Goal: Information Seeking & Learning: Learn about a topic

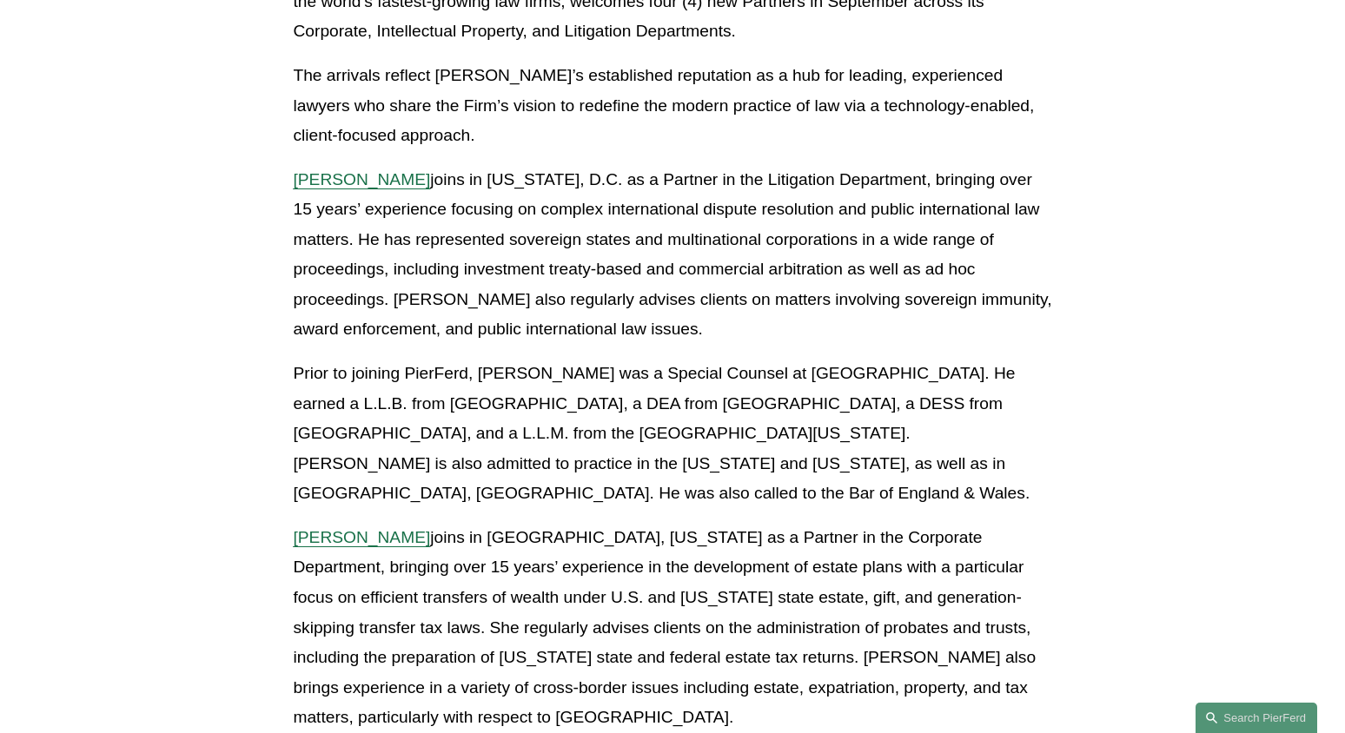
scroll to position [576, 0]
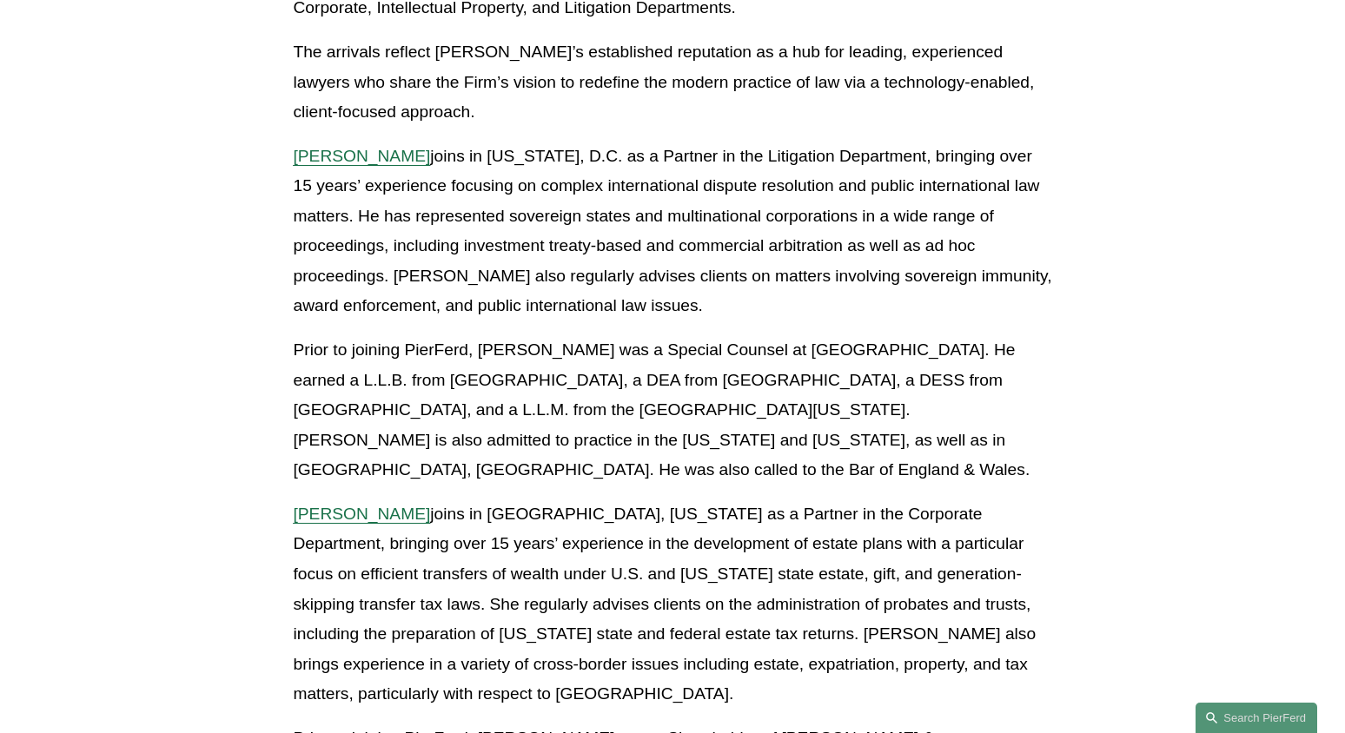
click at [361, 147] on span "Kamel Aitelaj" at bounding box center [361, 156] width 137 height 18
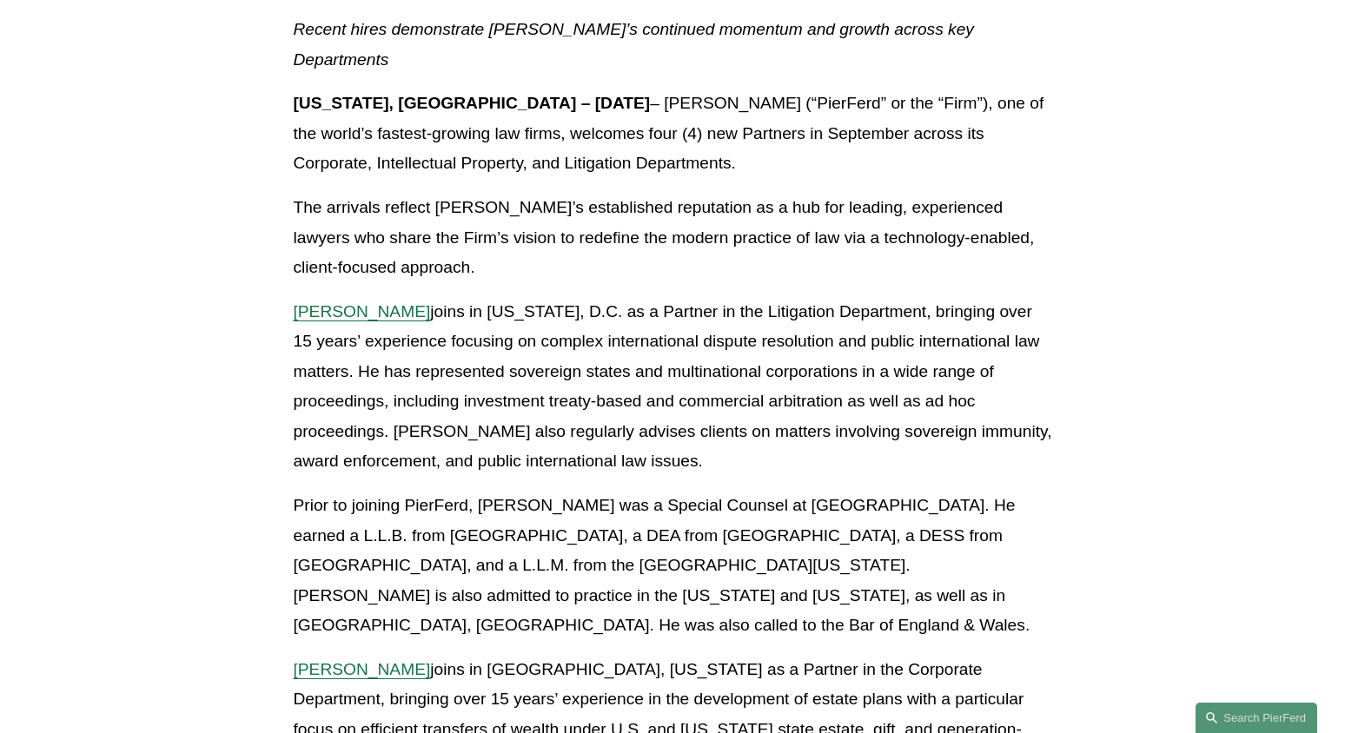
scroll to position [0, 0]
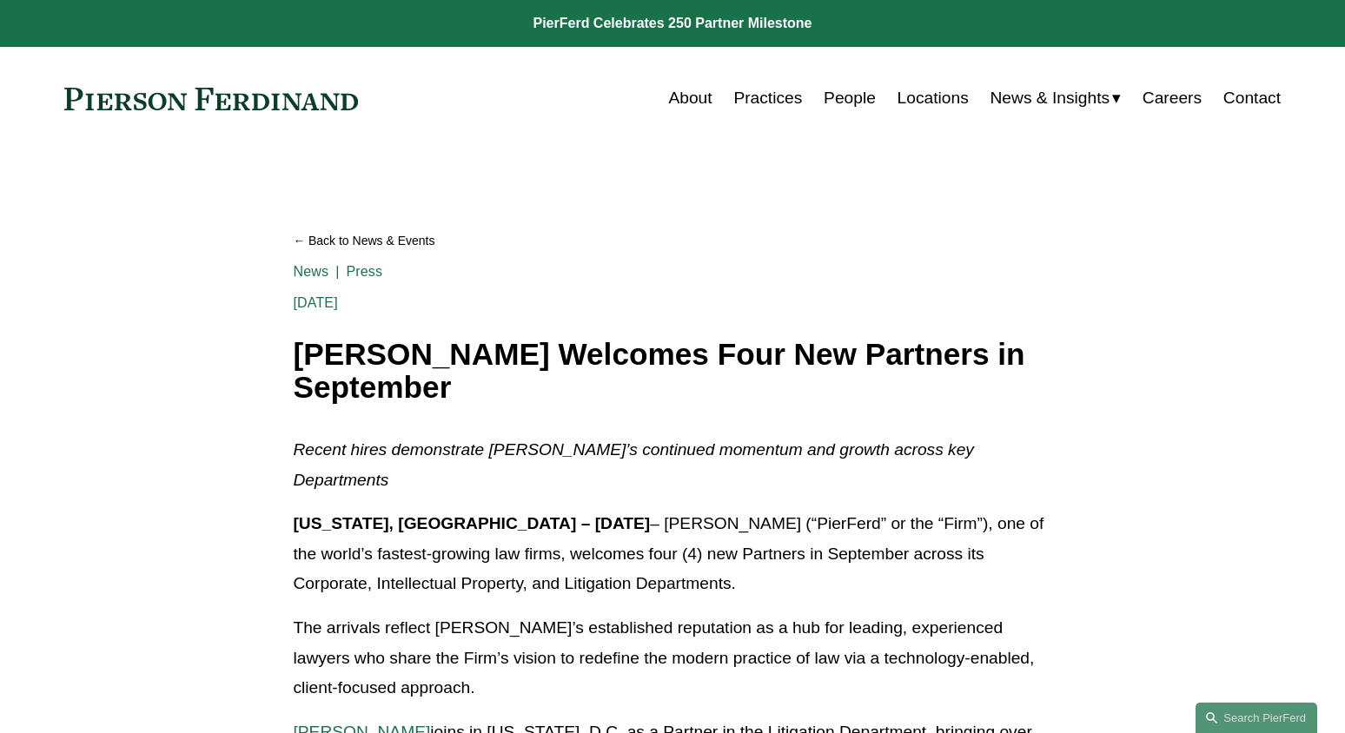
click at [845, 97] on link "People" at bounding box center [850, 98] width 52 height 33
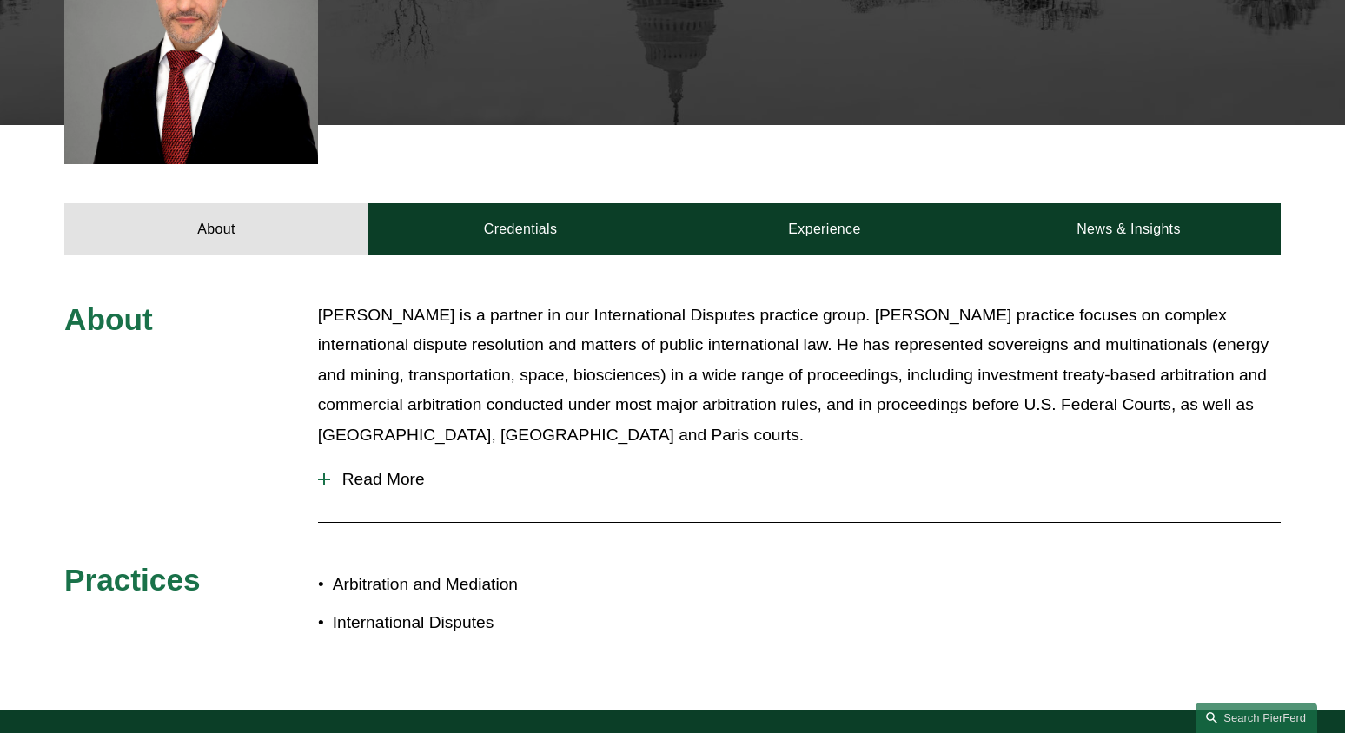
scroll to position [563, 0]
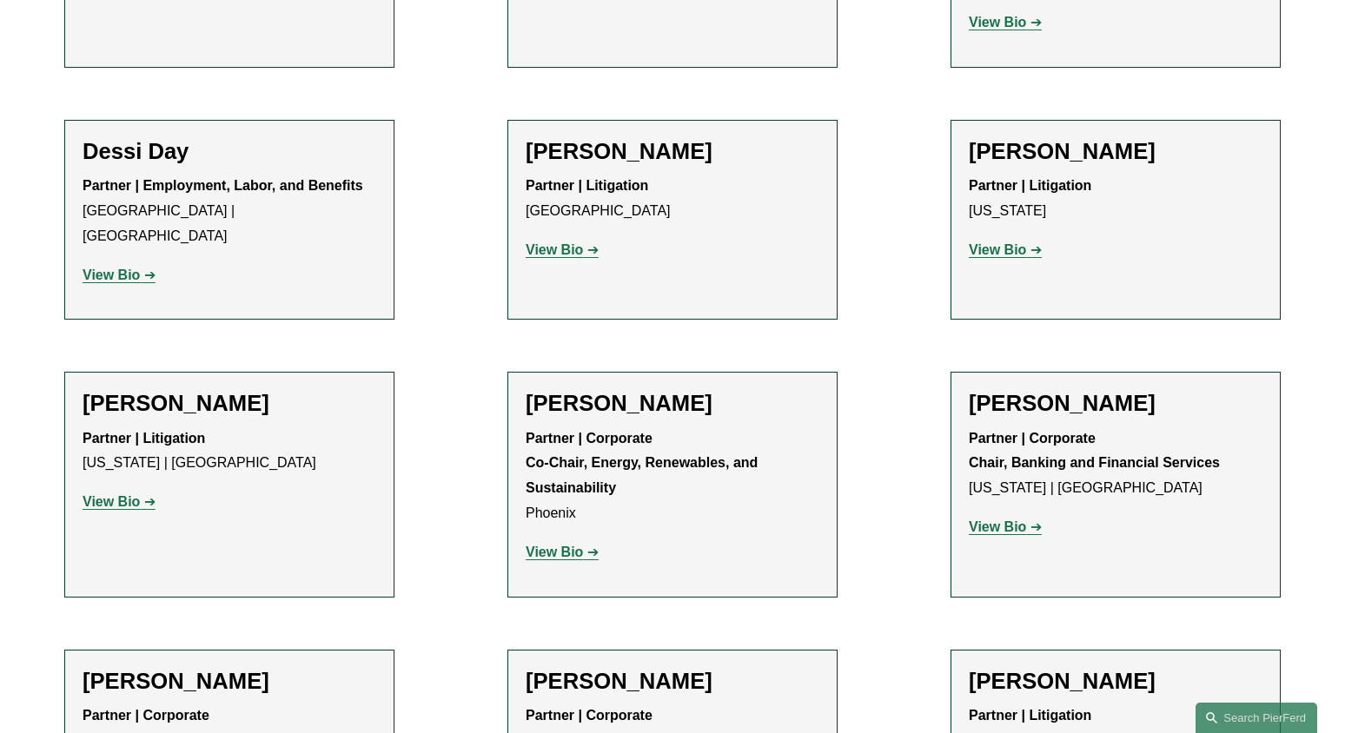
scroll to position [5681, 0]
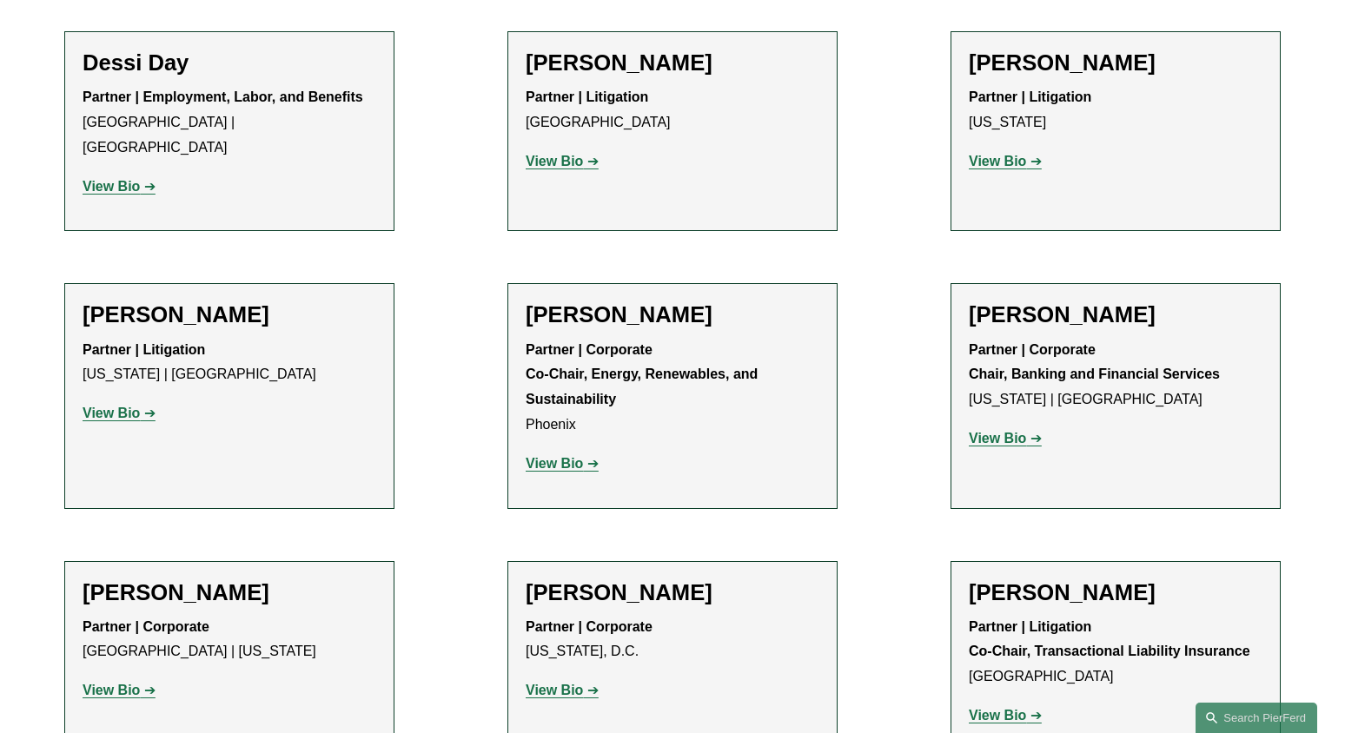
scroll to position [5764, 0]
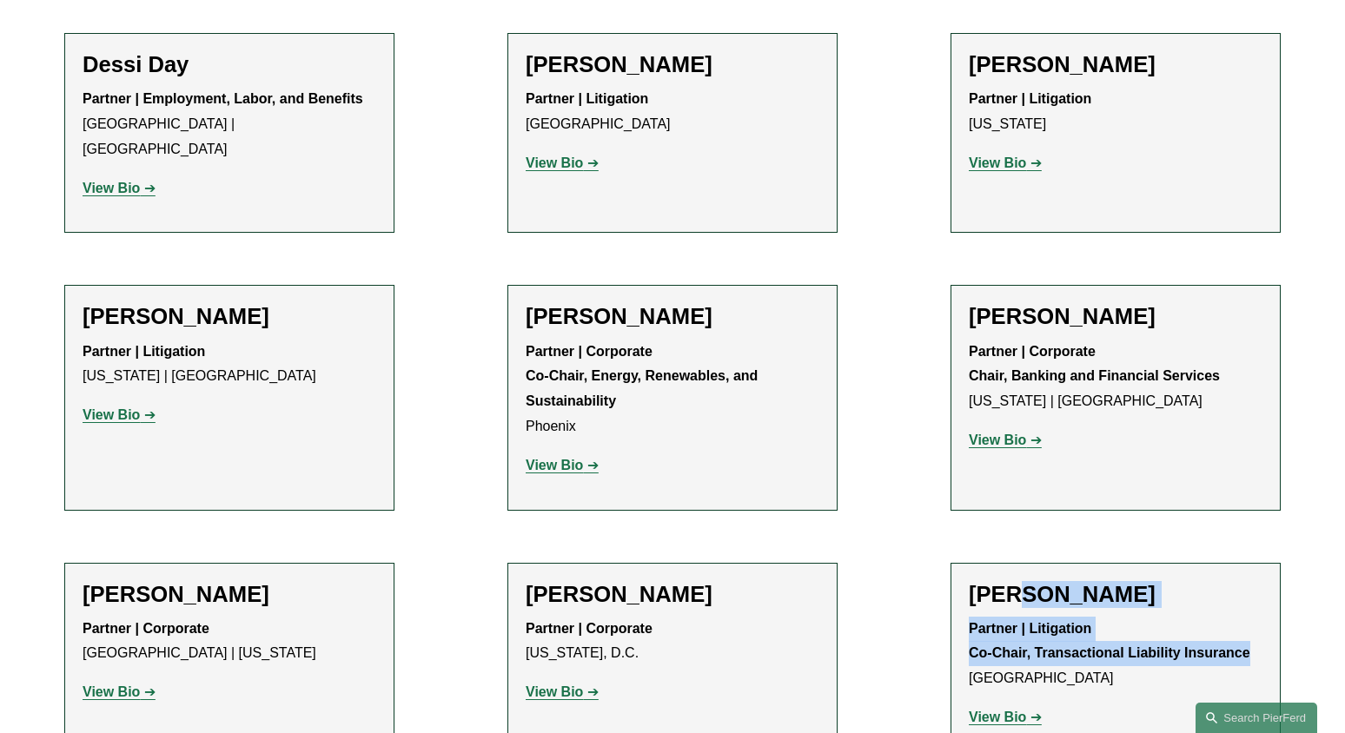
drag, startPoint x: 1247, startPoint y: 394, endPoint x: 1018, endPoint y: 330, distance: 237.2
click at [1018, 581] on div "Jason S. Dubner Partner | Litigation Co-Chair, Transactional Liability Insuranc…" at bounding box center [1116, 662] width 294 height 163
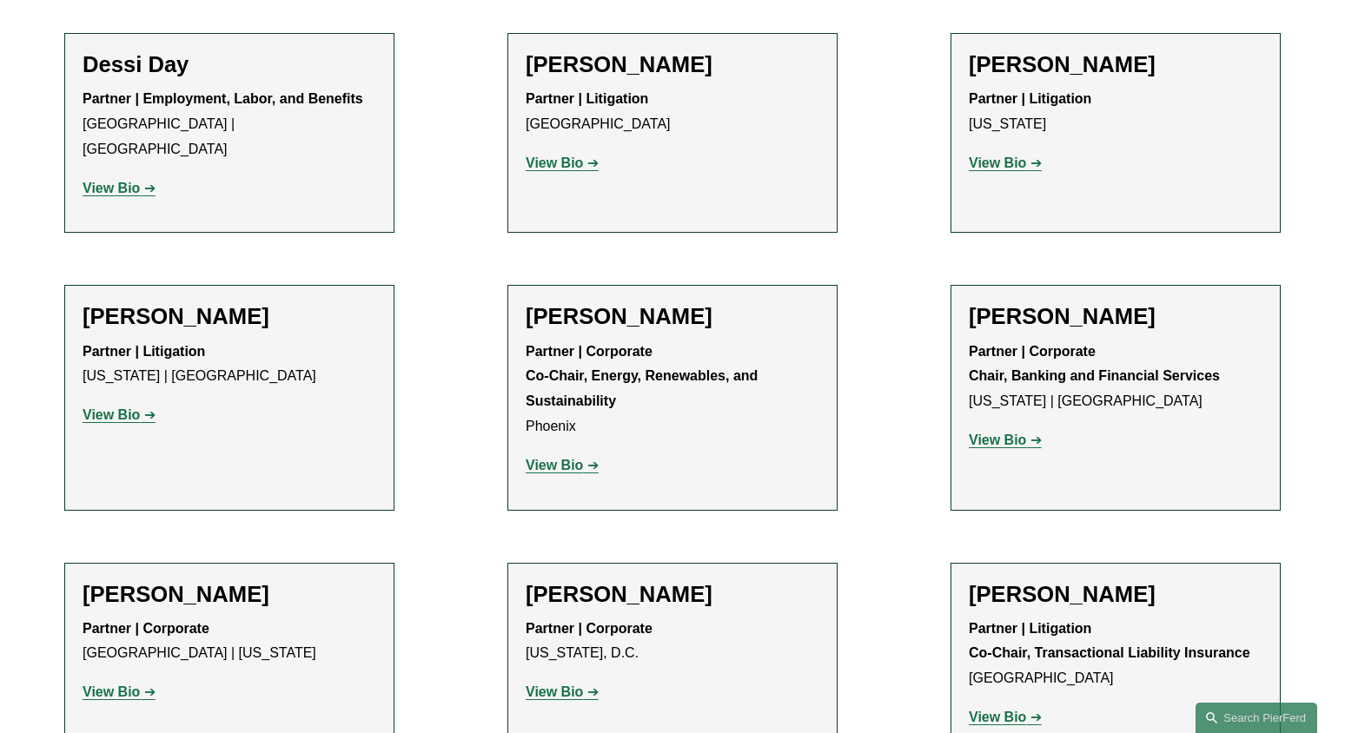
click at [971, 581] on h2 "Jason S. Dubner" at bounding box center [1116, 594] width 294 height 27
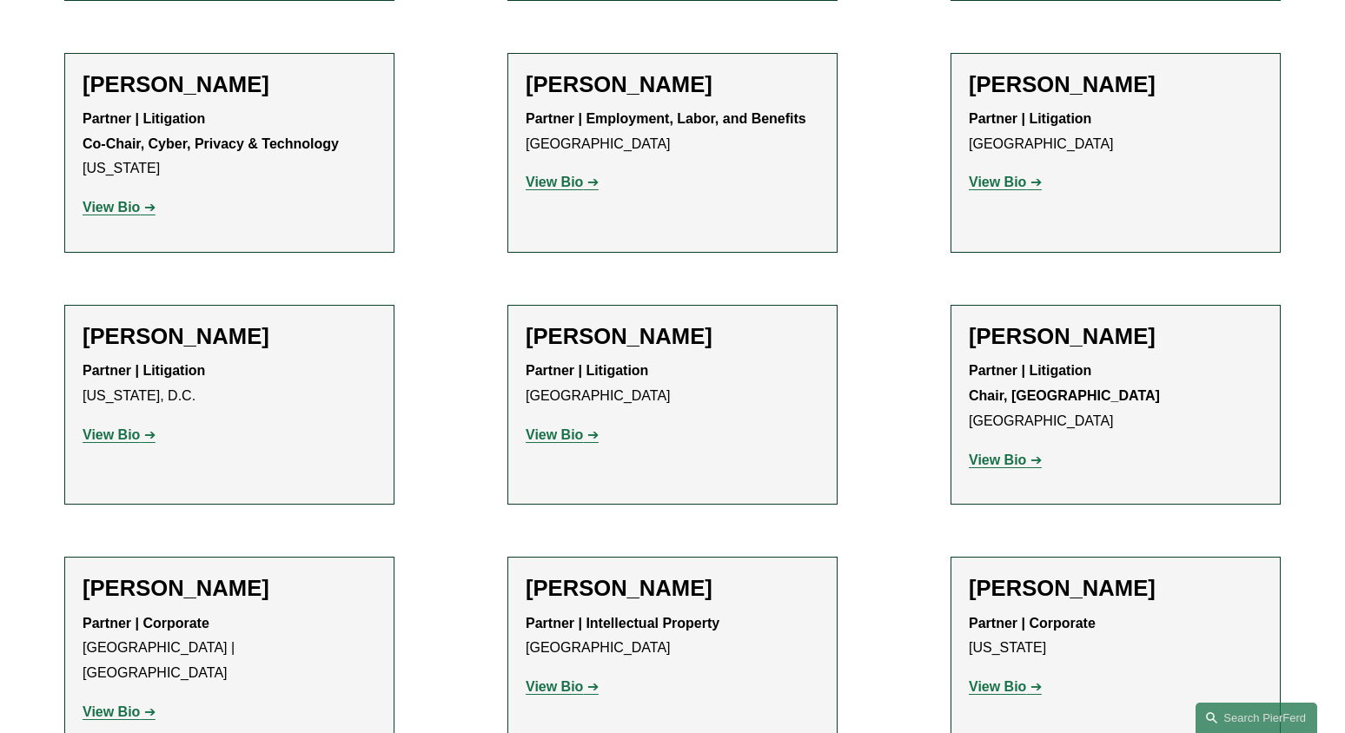
scroll to position [18035, 0]
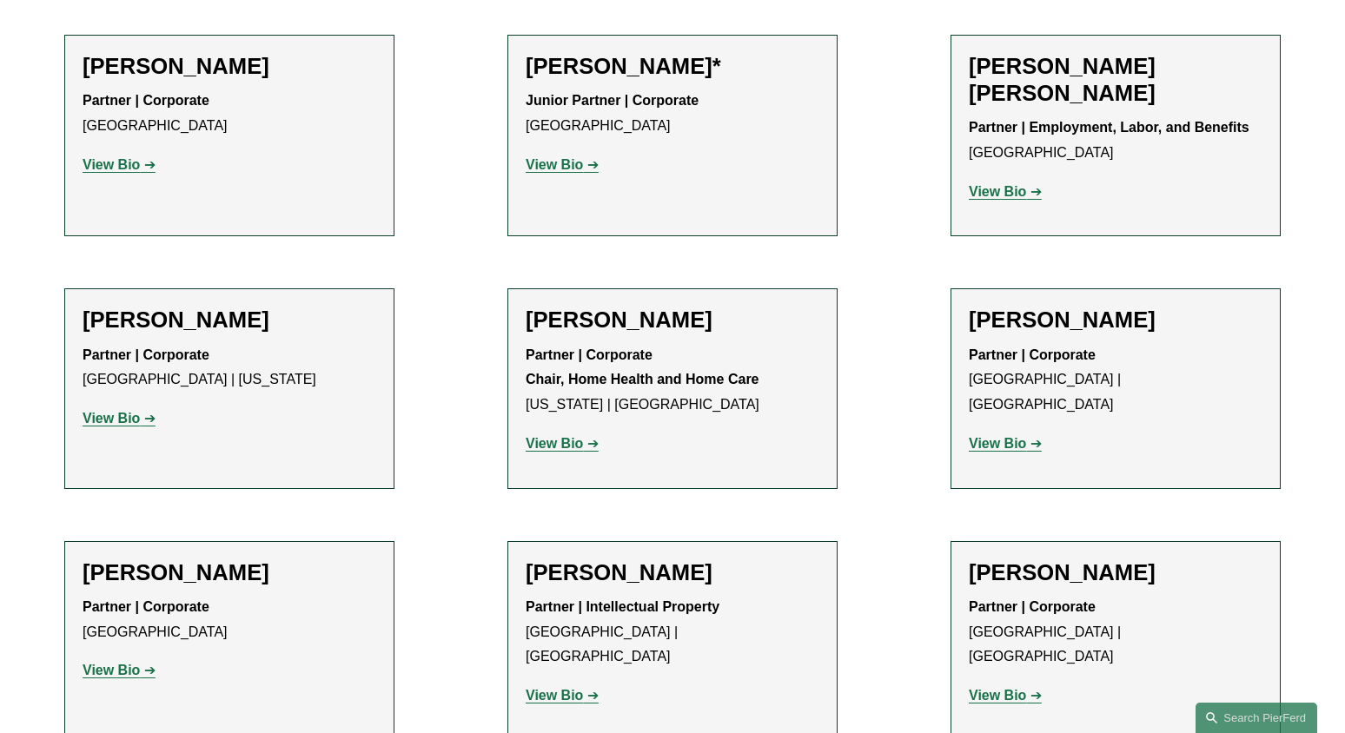
scroll to position [17013, 0]
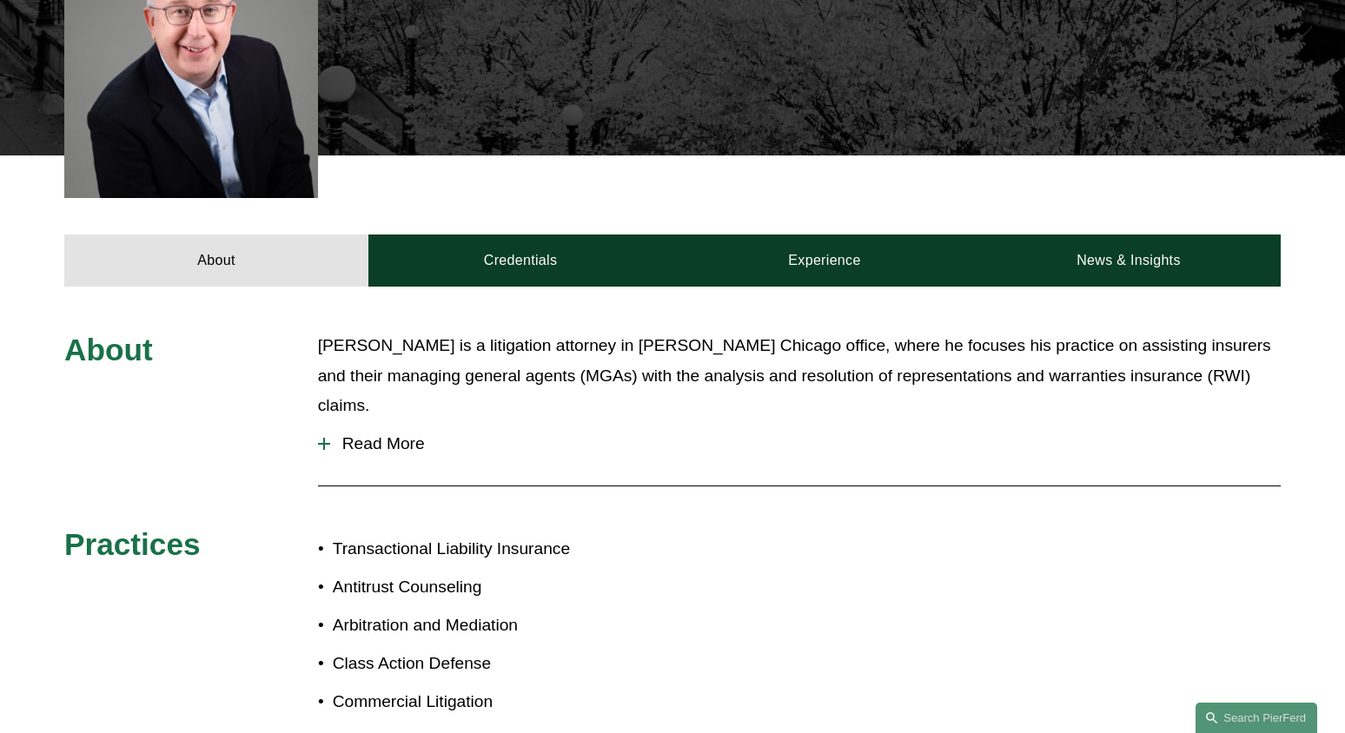
scroll to position [759, 0]
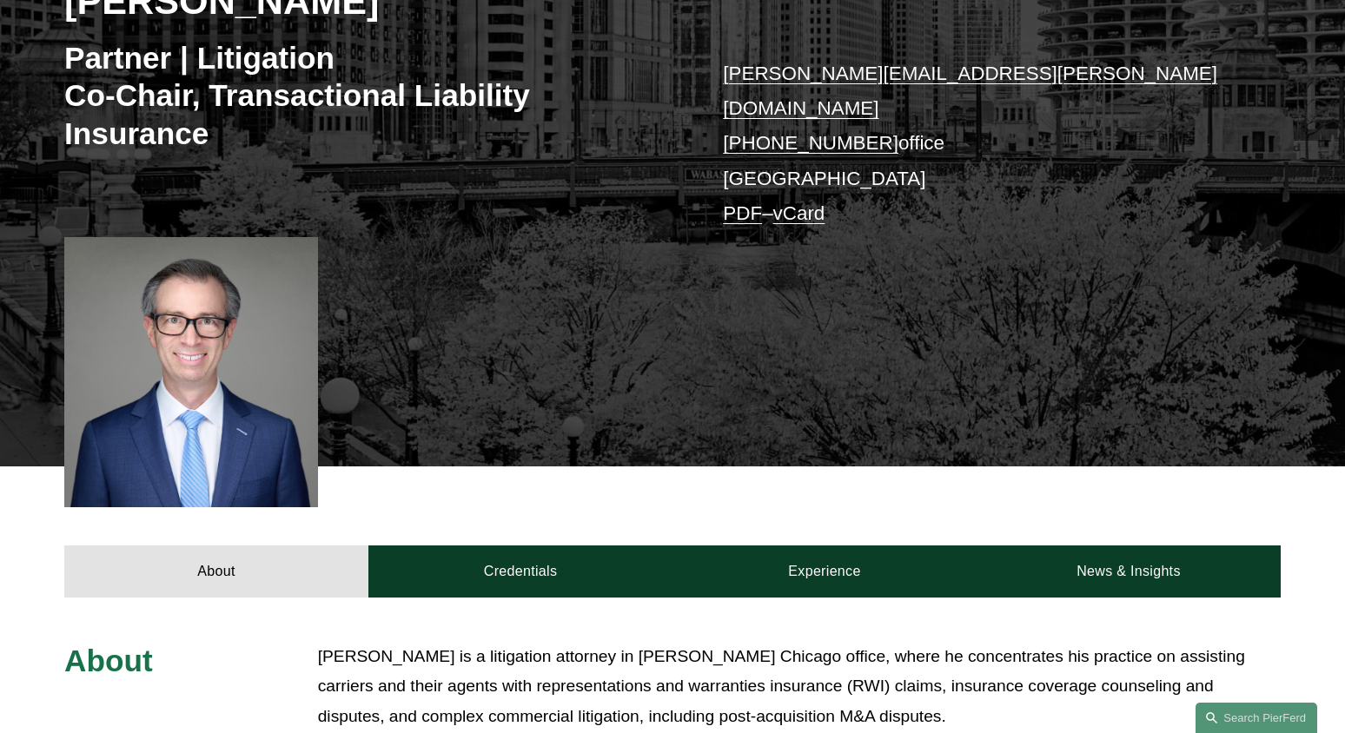
scroll to position [318, 0]
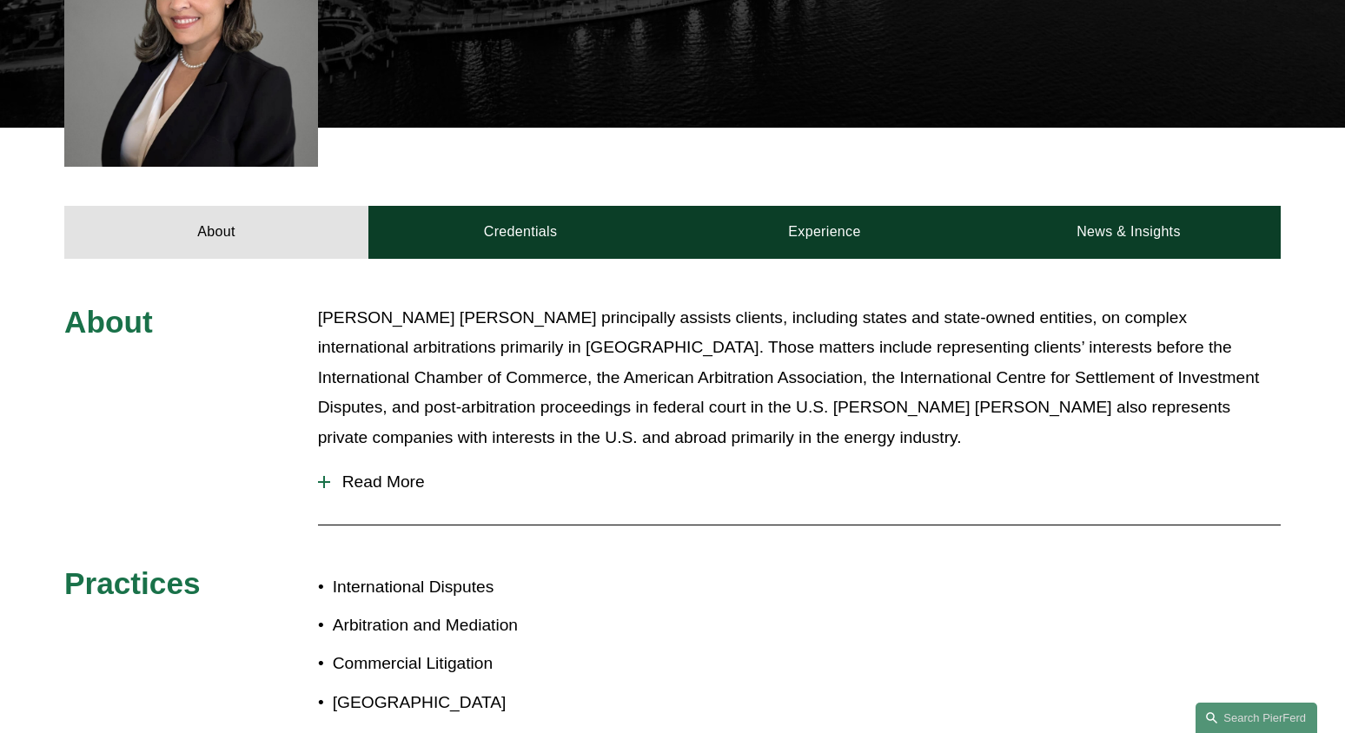
scroll to position [590, 0]
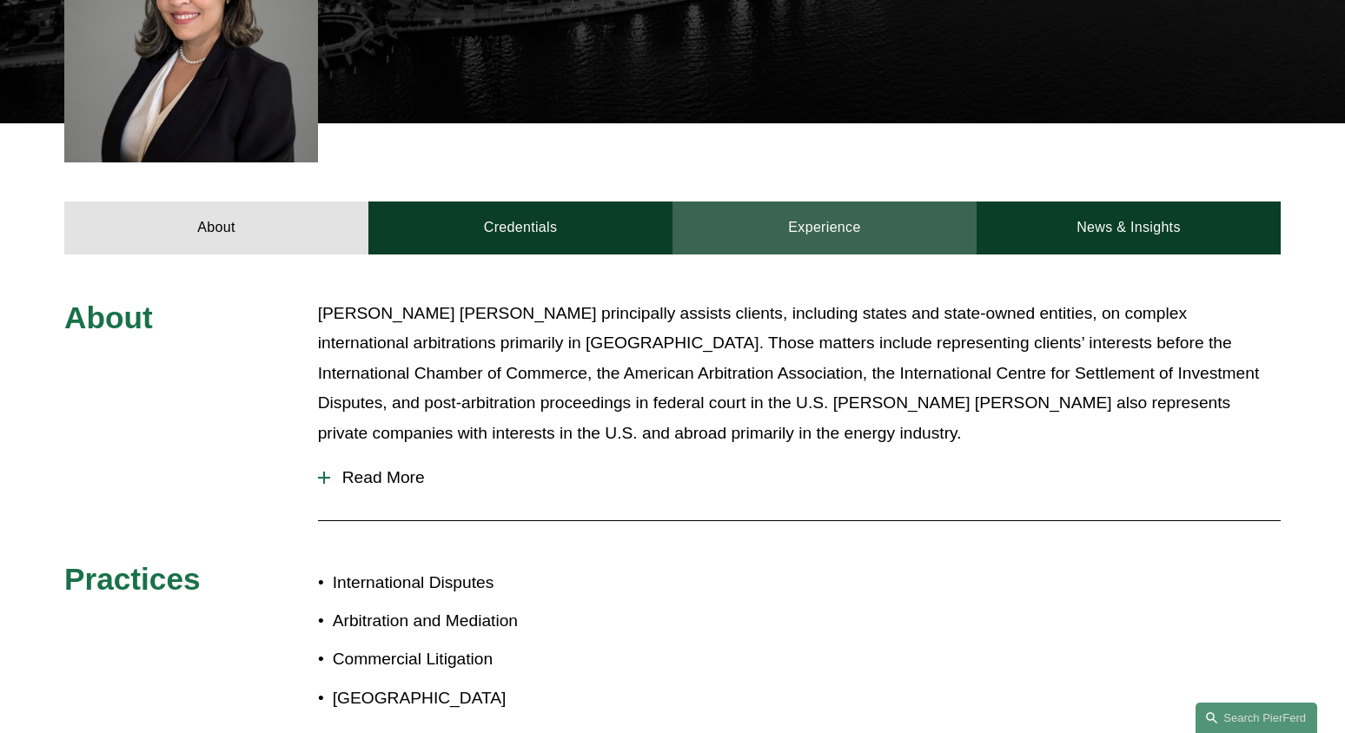
click at [819, 246] on link "Experience" at bounding box center [825, 228] width 304 height 52
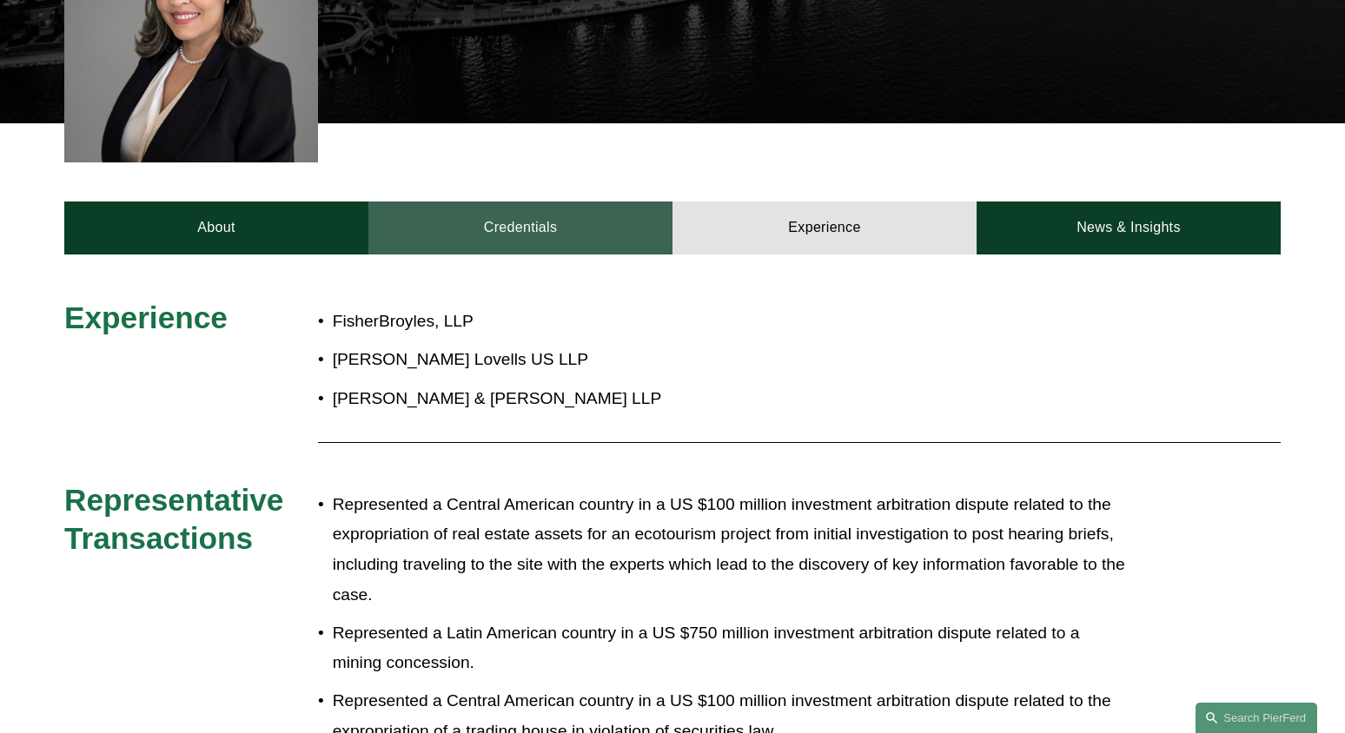
click at [548, 230] on link "Credentials" at bounding box center [520, 228] width 304 height 52
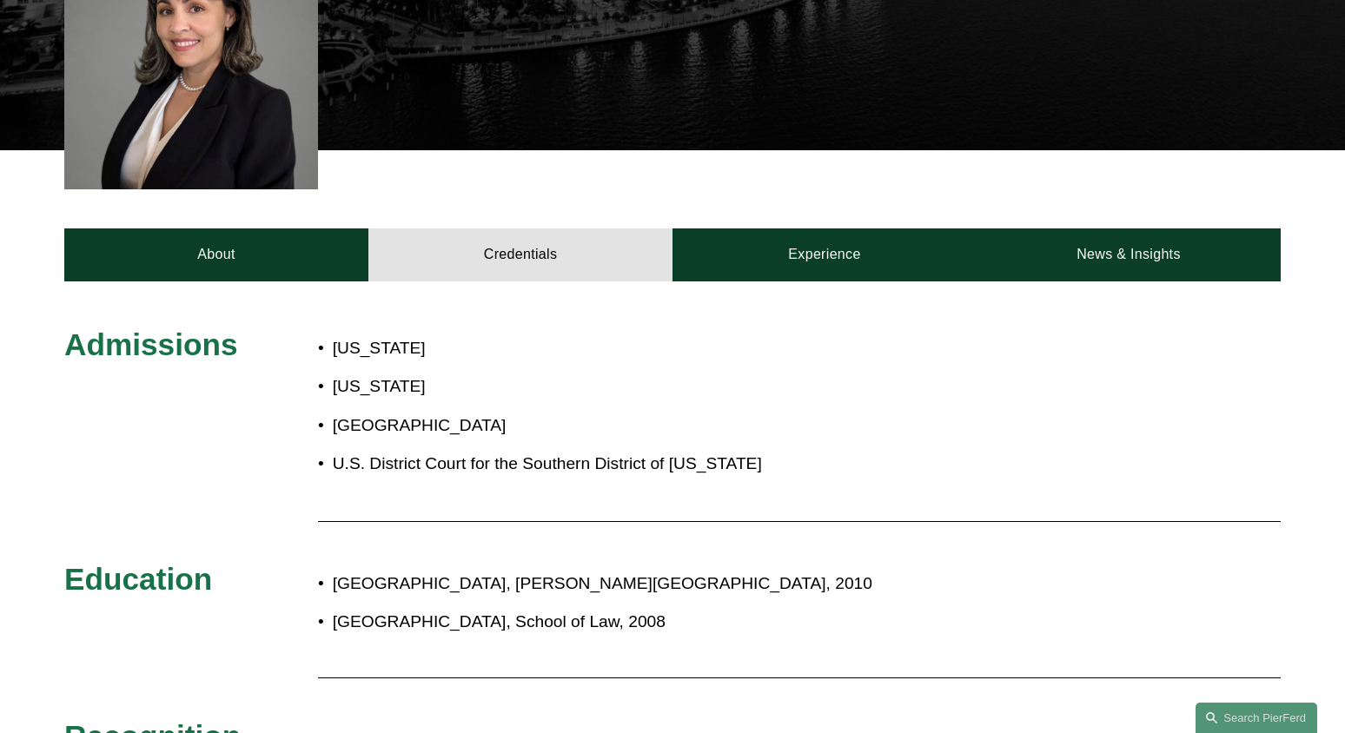
scroll to position [255, 0]
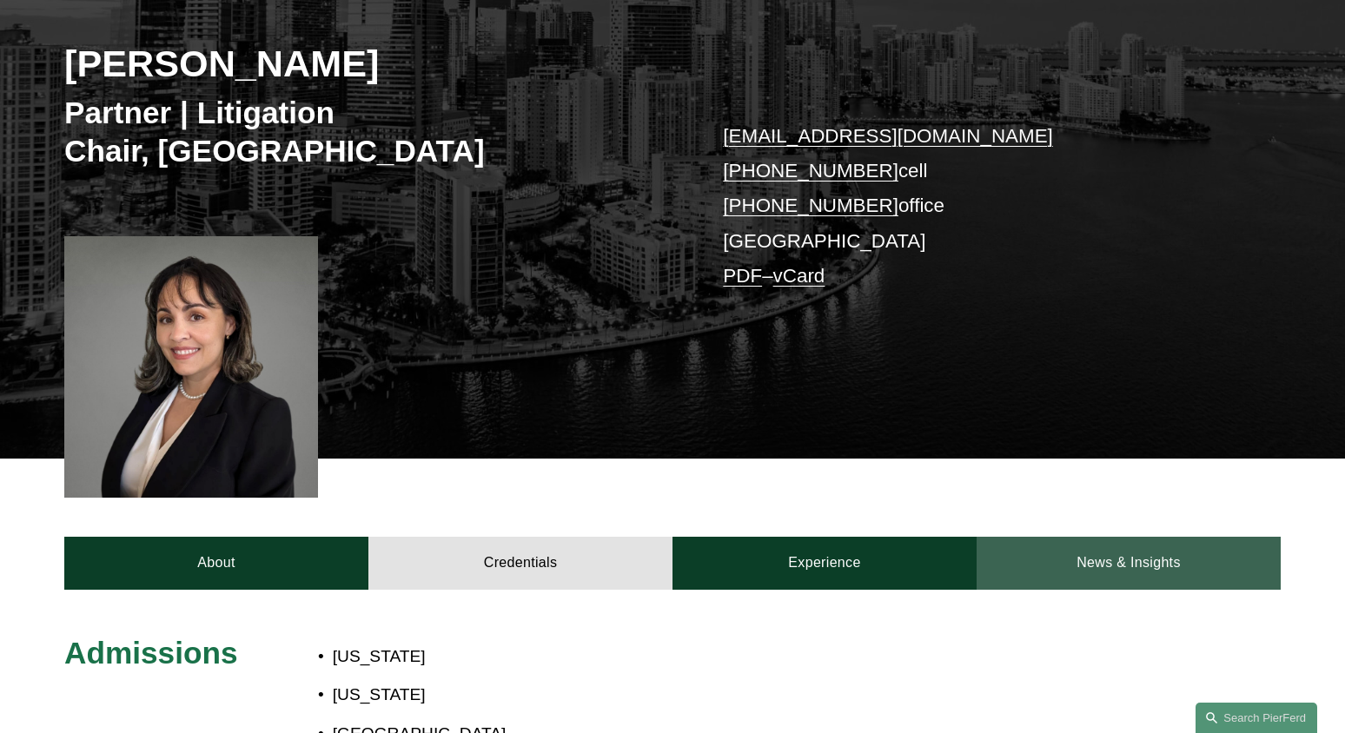
click at [1081, 568] on link "News & Insights" at bounding box center [1129, 563] width 304 height 52
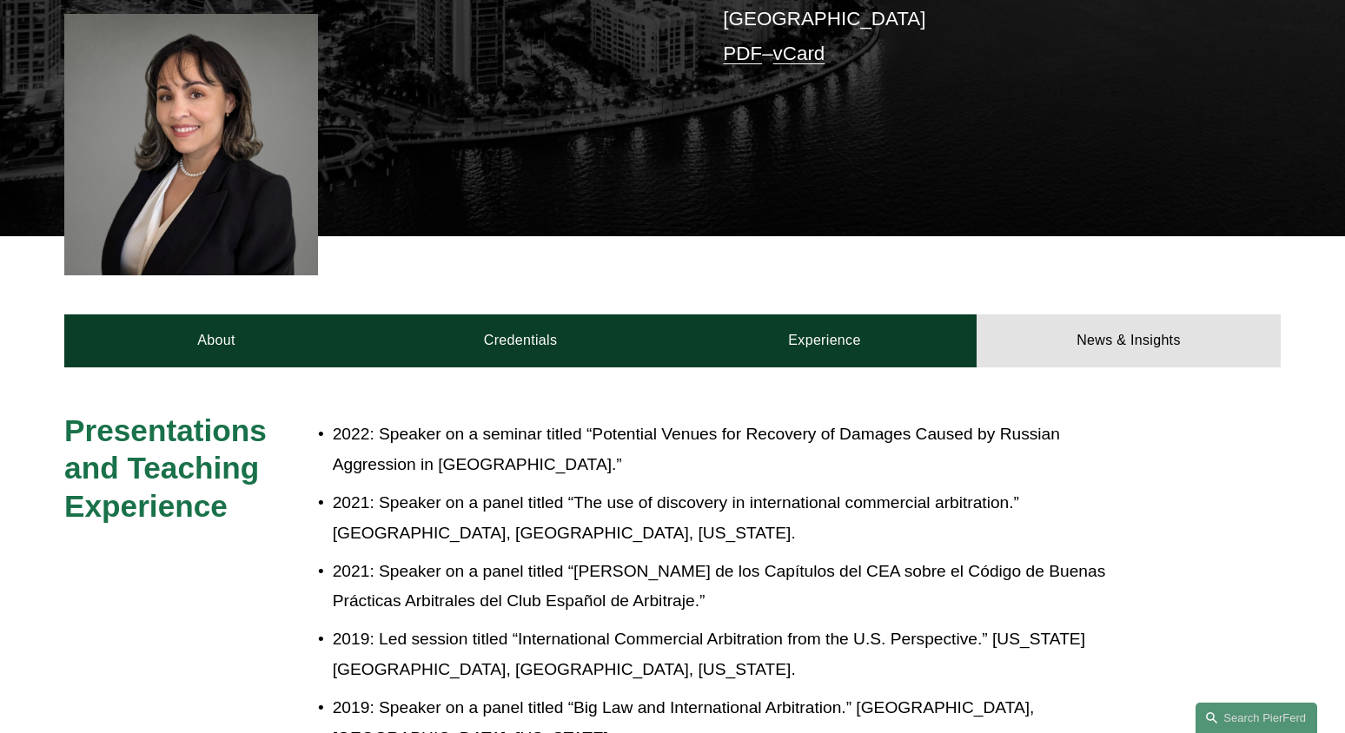
scroll to position [456, 0]
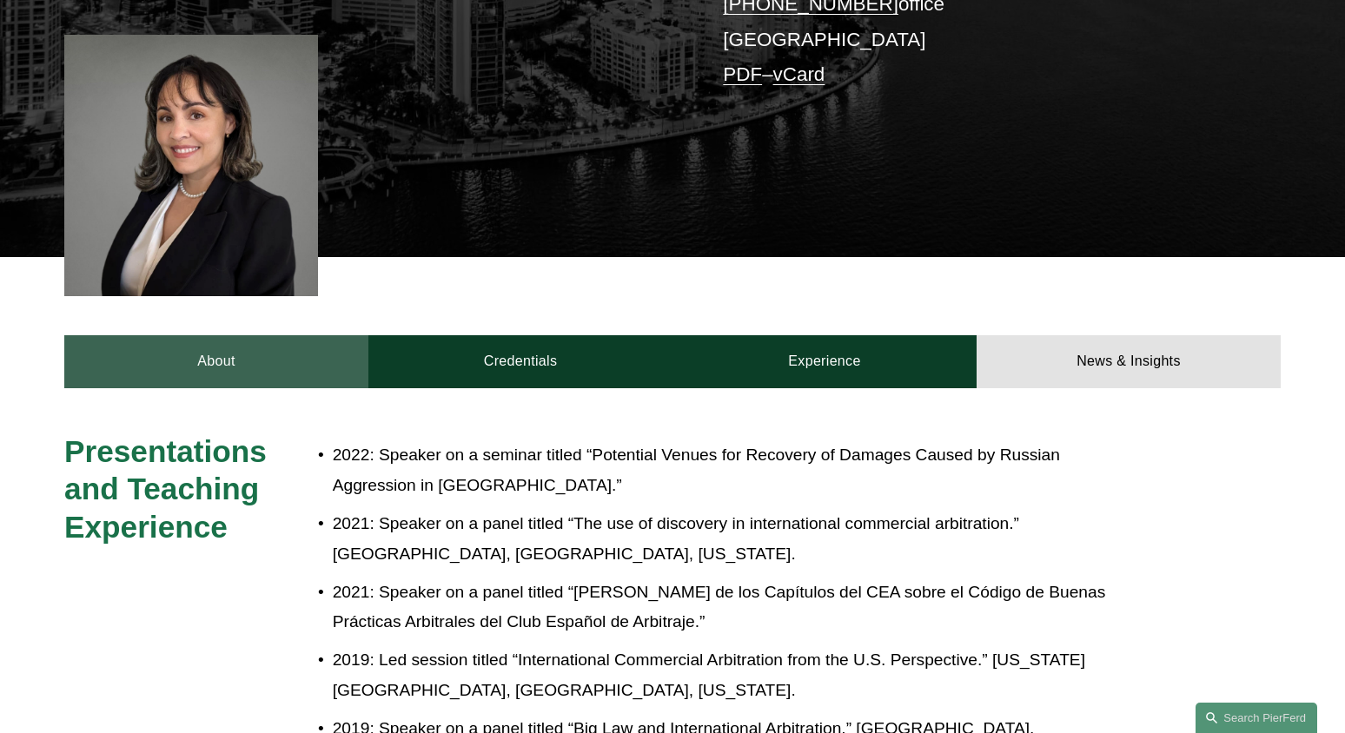
click at [227, 376] on link "About" at bounding box center [216, 361] width 304 height 52
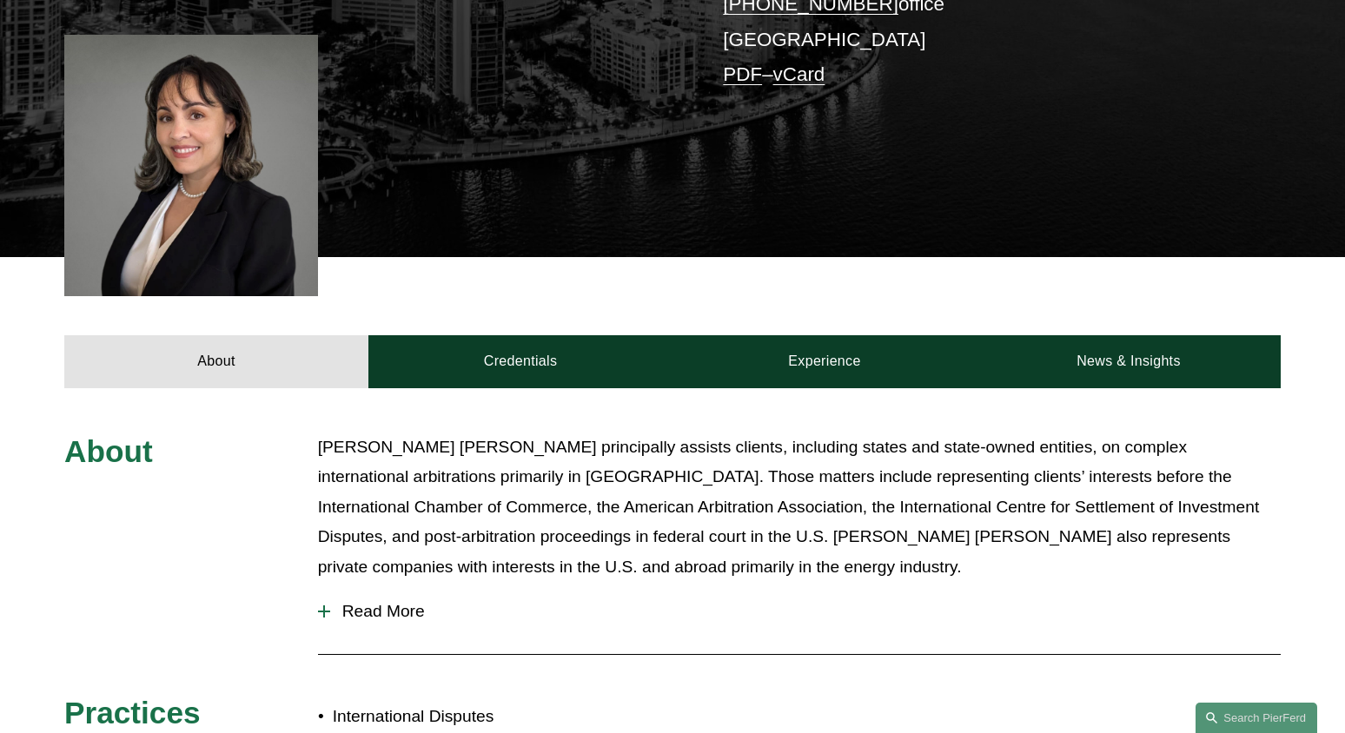
click at [363, 618] on span "Read More" at bounding box center [805, 611] width 951 height 19
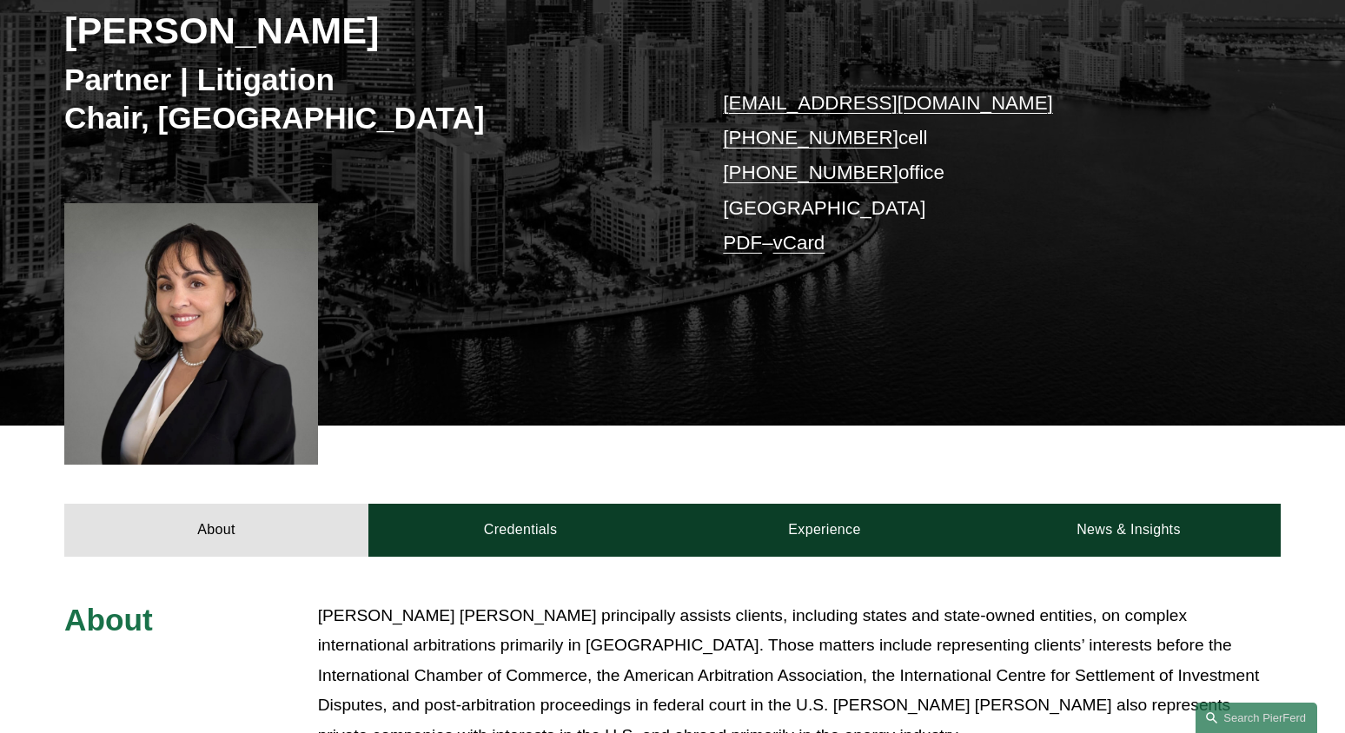
scroll to position [0, 0]
